Goal: Task Accomplishment & Management: Complete application form

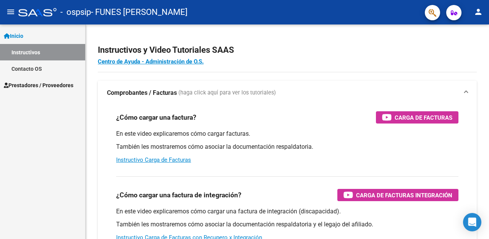
click at [11, 11] on mat-icon "menu" at bounding box center [10, 11] width 9 height 9
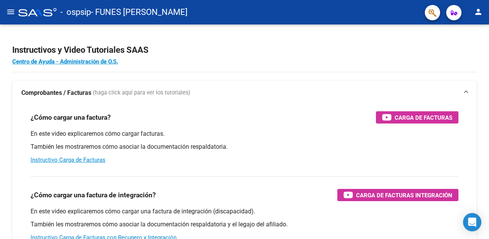
click at [10, 12] on mat-icon "menu" at bounding box center [10, 11] width 9 height 9
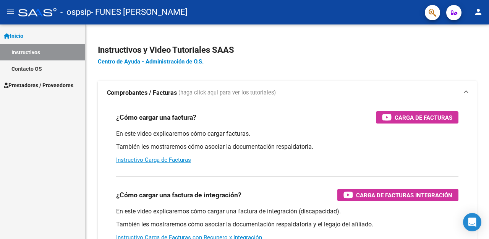
click at [36, 85] on span "Prestadores / Proveedores" at bounding box center [39, 85] width 70 height 8
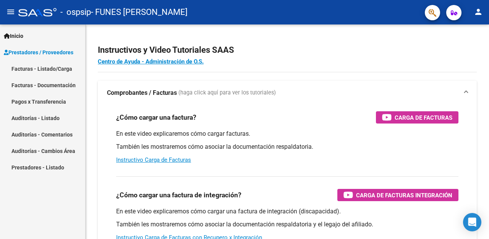
click at [48, 85] on link "Facturas - Documentación" at bounding box center [42, 85] width 85 height 16
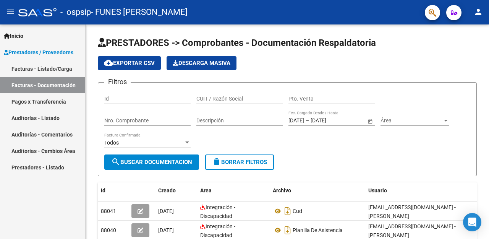
click at [44, 68] on link "Facturas - Listado/Carga" at bounding box center [42, 68] width 85 height 16
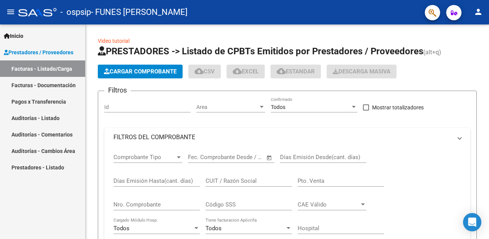
click at [44, 68] on link "Facturas - Listado/Carga" at bounding box center [42, 68] width 85 height 16
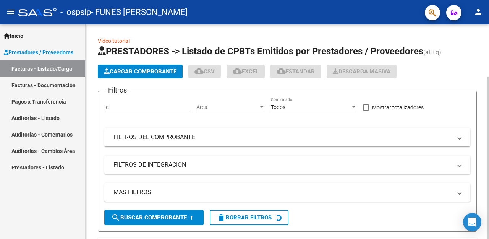
click at [124, 71] on span "Cargar Comprobante" at bounding box center [140, 71] width 73 height 7
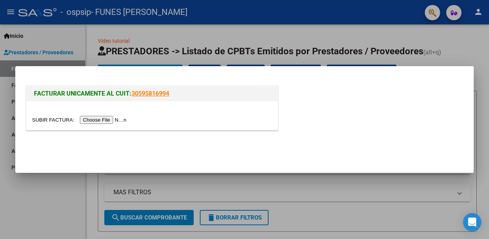
click at [115, 119] on input "file" at bounding box center [80, 120] width 97 height 8
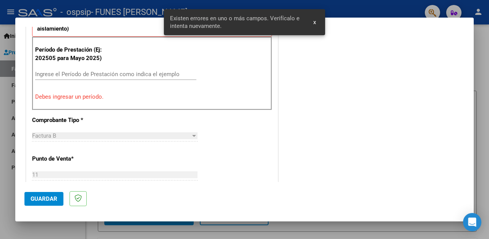
scroll to position [274, 0]
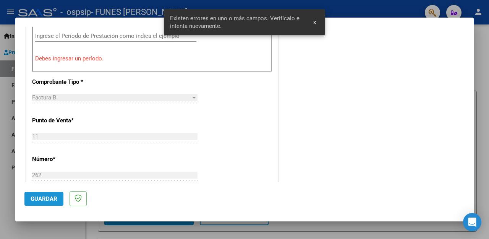
click at [50, 196] on span "Guardar" at bounding box center [44, 198] width 27 height 7
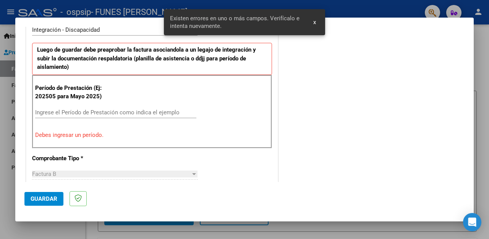
scroll to position [235, 0]
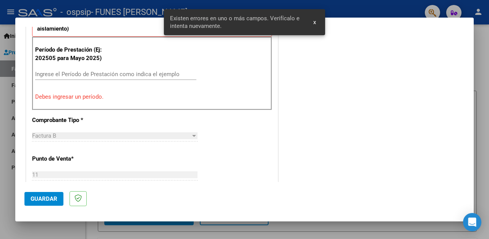
click at [79, 69] on div "Ingrese el Período de Prestación como indica el ejemplo" at bounding box center [115, 73] width 161 height 11
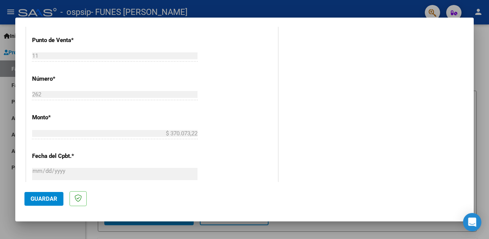
scroll to position [296, 0]
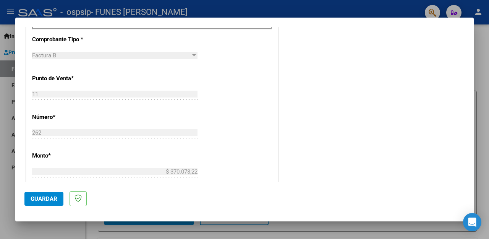
type input "202508"
click at [50, 196] on span "Guardar" at bounding box center [44, 198] width 27 height 7
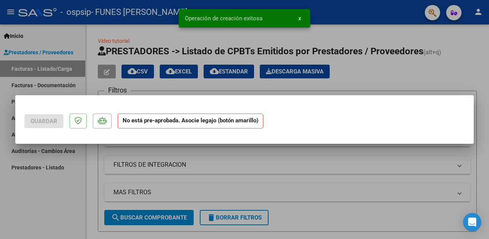
scroll to position [0, 0]
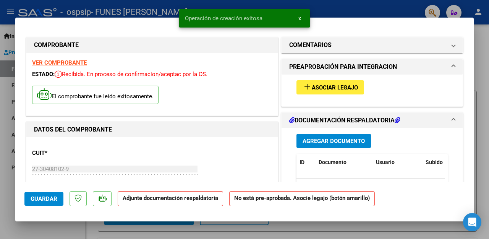
click at [323, 87] on span "Asociar Legajo" at bounding box center [335, 87] width 46 height 7
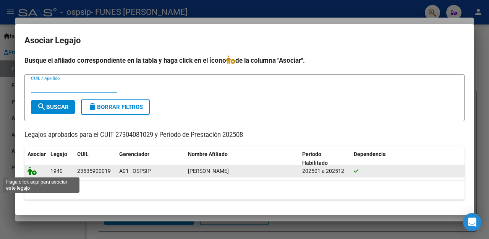
click at [30, 172] on icon at bounding box center [32, 171] width 9 height 8
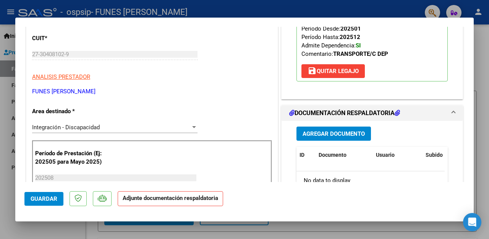
scroll to position [191, 0]
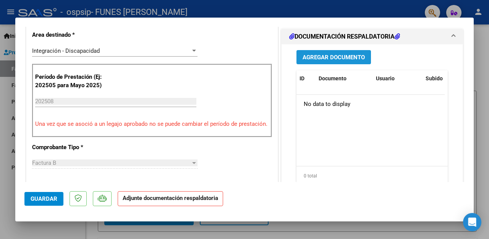
click at [316, 61] on span "Agregar Documento" at bounding box center [334, 57] width 62 height 7
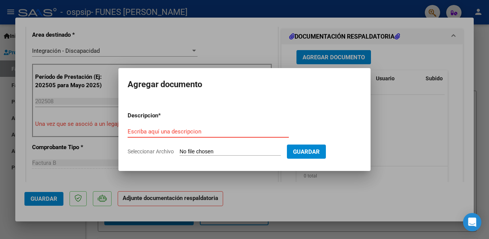
click at [195, 132] on input "Escriba aquí una descripcion" at bounding box center [208, 131] width 161 height 7
type input "PLANILLA DE ASISTENCIA"
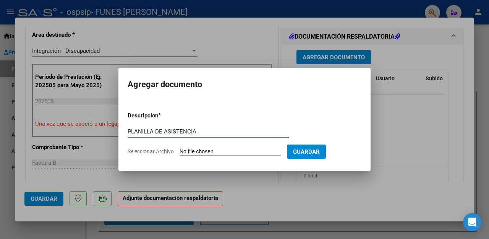
click at [204, 152] on input "Seleccionar Archivo" at bounding box center [230, 151] width 101 height 7
type input "C:\fakepath\IMG20250908_18021031.pdf"
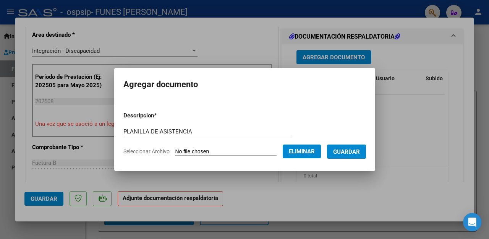
click at [344, 151] on span "Guardar" at bounding box center [346, 151] width 27 height 7
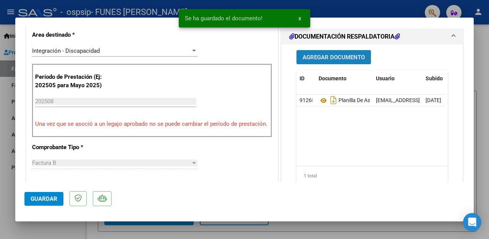
click at [323, 64] on button "Agregar Documento" at bounding box center [334, 57] width 75 height 14
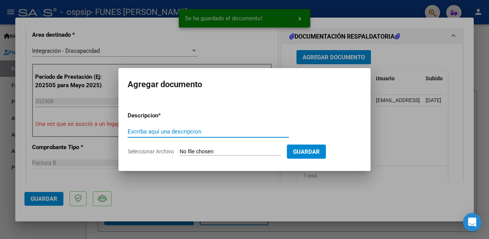
click at [218, 127] on div "Escriba aquí una descripcion" at bounding box center [208, 131] width 161 height 11
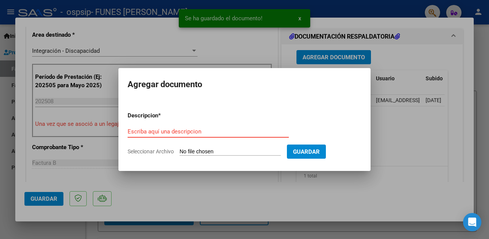
click at [217, 127] on div "Escriba aquí una descripcion" at bounding box center [208, 131] width 161 height 11
click at [211, 131] on input "Escriba aquí una descripcion" at bounding box center [208, 131] width 161 height 7
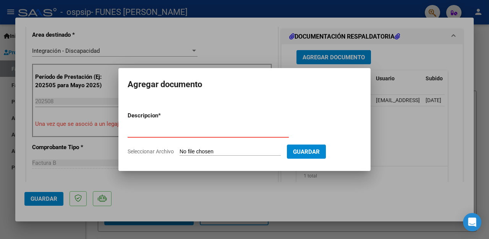
type input "CUD"
click at [193, 150] on input "Seleccionar Archivo" at bounding box center [230, 151] width 101 height 7
type input "C:\fakepath\img003.pdf"
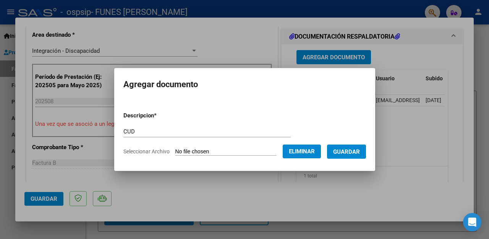
click at [155, 150] on span "Seleccionar Archivo" at bounding box center [146, 151] width 46 height 6
click at [345, 150] on span "Guardar" at bounding box center [346, 151] width 27 height 7
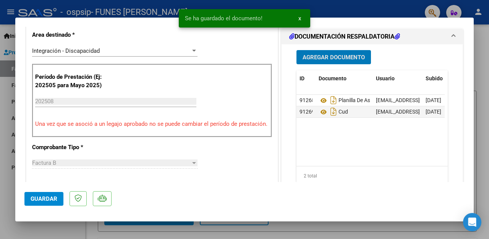
click at [327, 64] on button "Agregar Documento" at bounding box center [334, 57] width 75 height 14
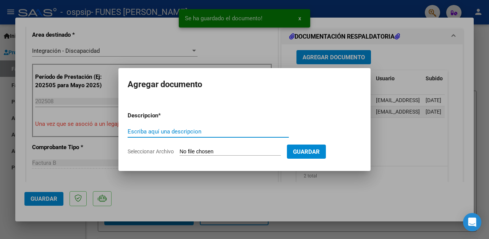
click at [199, 130] on input "Escriba aquí una descripcion" at bounding box center [208, 131] width 161 height 7
type input "AUTORIZACION"
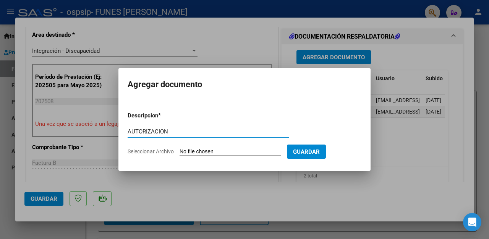
click at [188, 154] on input "Seleccionar Archivo" at bounding box center [230, 151] width 101 height 7
type input "C:\fakepath\img004.pdf"
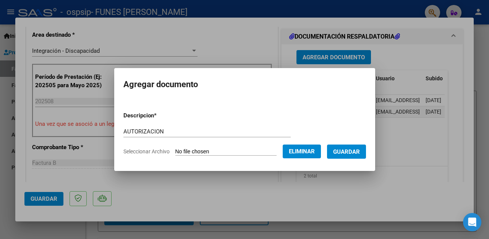
click at [342, 153] on span "Guardar" at bounding box center [346, 151] width 27 height 7
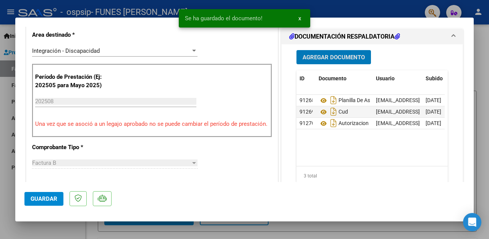
scroll to position [267, 0]
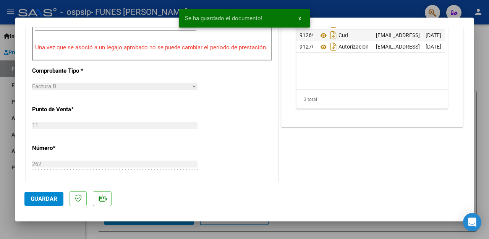
click at [41, 198] on span "Guardar" at bounding box center [44, 198] width 27 height 7
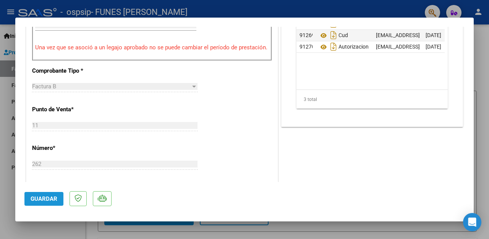
click at [43, 203] on button "Guardar" at bounding box center [43, 199] width 39 height 14
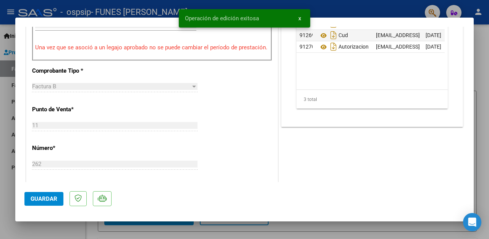
click at [478, 35] on div at bounding box center [244, 119] width 489 height 239
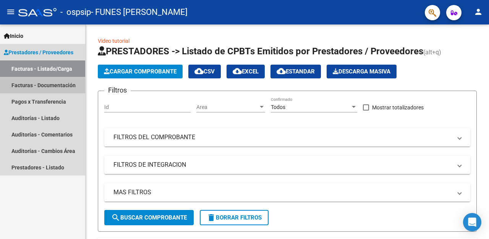
click at [40, 86] on link "Facturas - Documentación" at bounding box center [42, 85] width 85 height 16
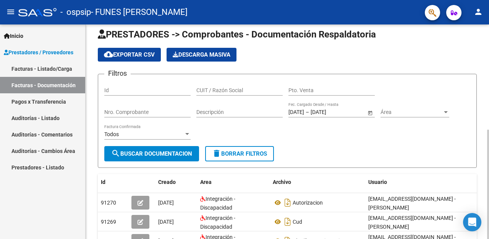
scroll to position [85, 0]
